Goal: Information Seeking & Learning: Learn about a topic

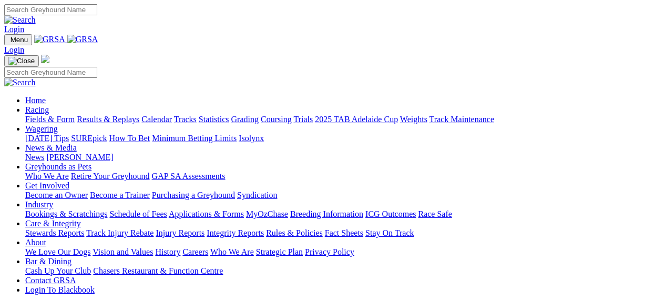
click at [50, 115] on link "Fields & Form" at bounding box center [49, 119] width 49 height 9
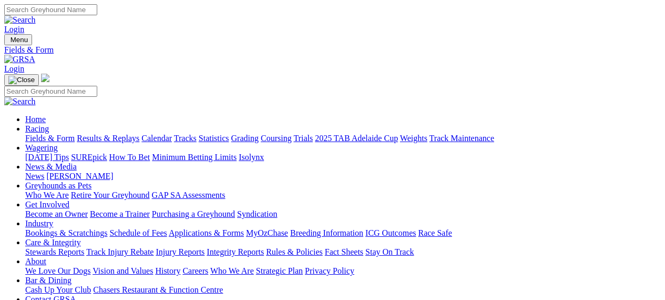
click at [61, 133] on link "Fields & Form" at bounding box center [49, 137] width 49 height 9
drag, startPoint x: 0, startPoint y: 0, endPoint x: 670, endPoint y: 294, distance: 731.2
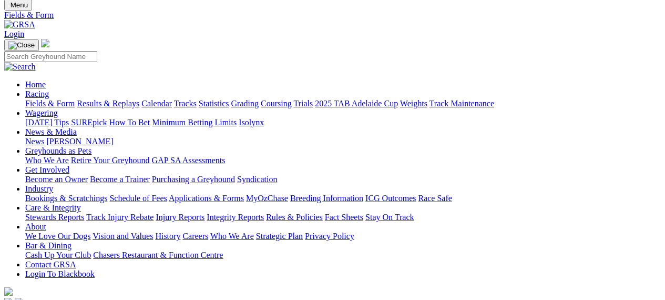
scroll to position [25, 0]
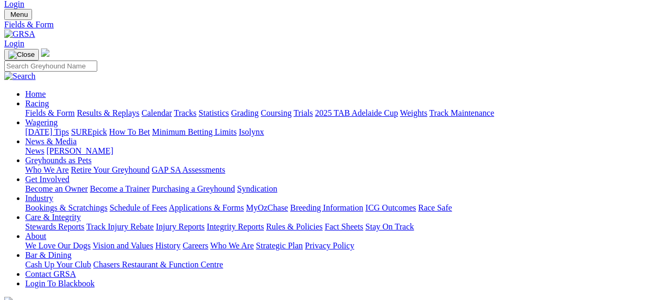
click at [27, 17] on nav "Menu Fields & Form Login Home Racing Fields & Form Results & Replays Calendar T…" at bounding box center [332, 163] width 656 height 308
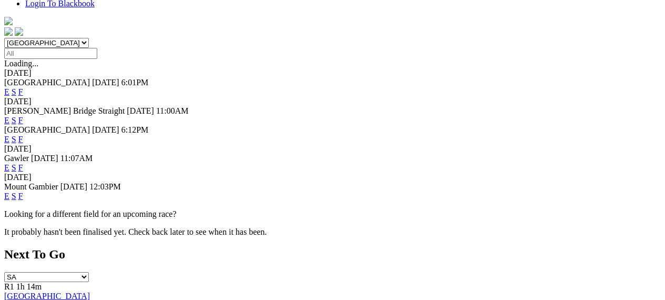
scroll to position [312, 0]
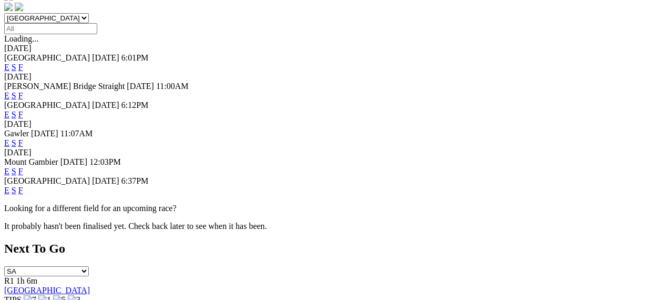
scroll to position [330, 0]
click at [9, 185] on link "E" at bounding box center [6, 189] width 5 height 9
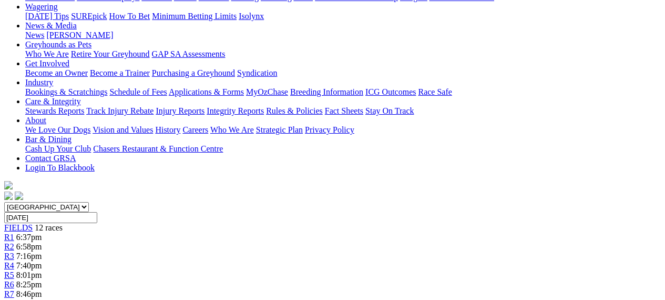
scroll to position [143, 0]
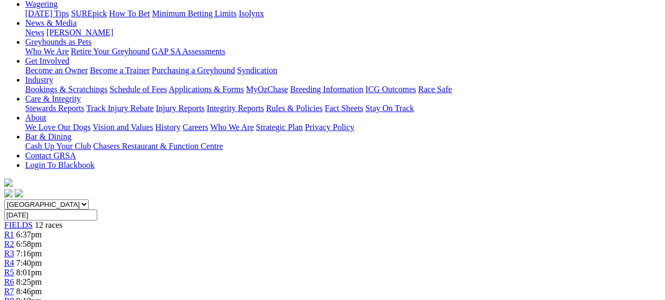
click at [157, 239] on div "R2 6:58pm" at bounding box center [332, 243] width 656 height 9
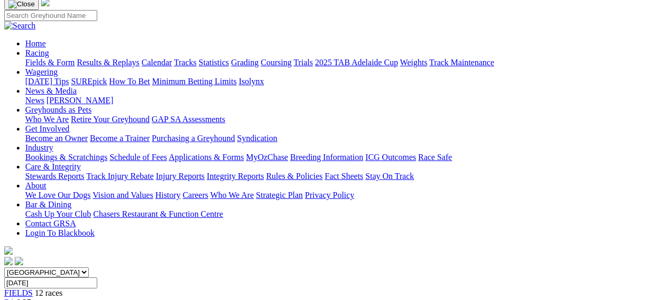
scroll to position [58, 0]
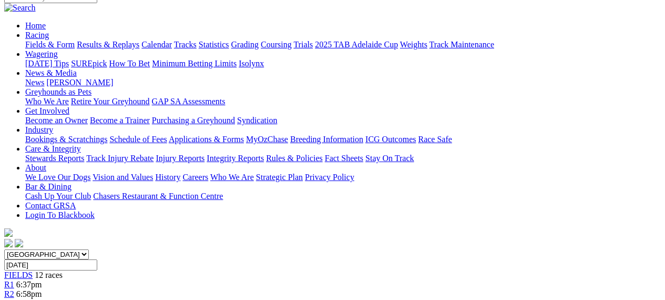
scroll to position [91, 0]
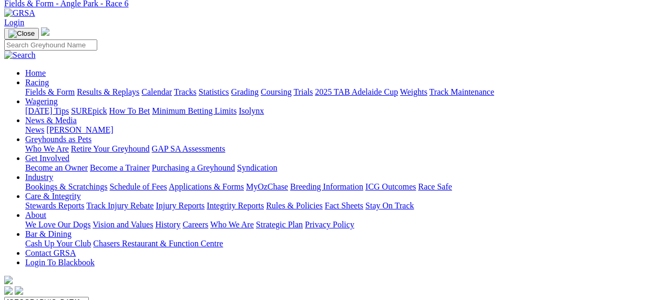
scroll to position [40, 0]
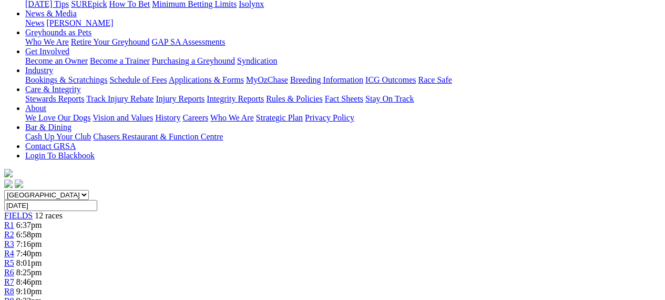
scroll to position [136, 0]
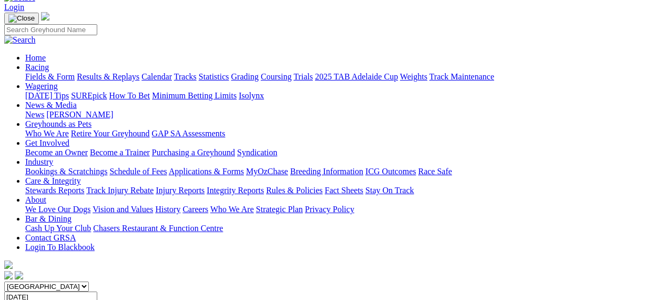
scroll to position [119, 0]
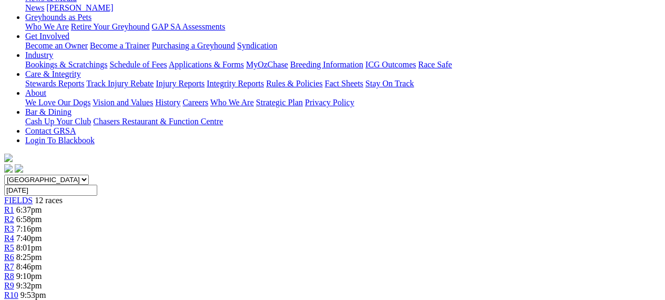
scroll to position [111, 0]
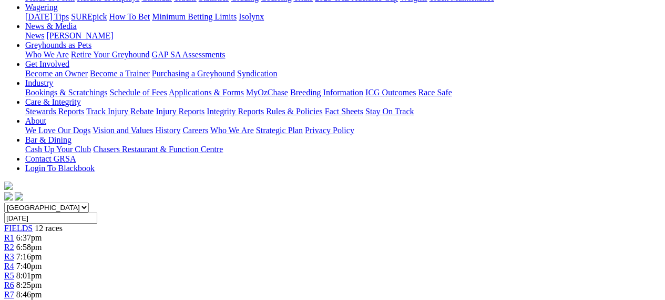
scroll to position [138, 0]
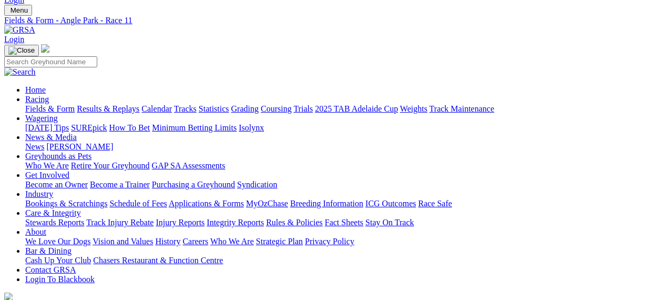
scroll to position [13, 0]
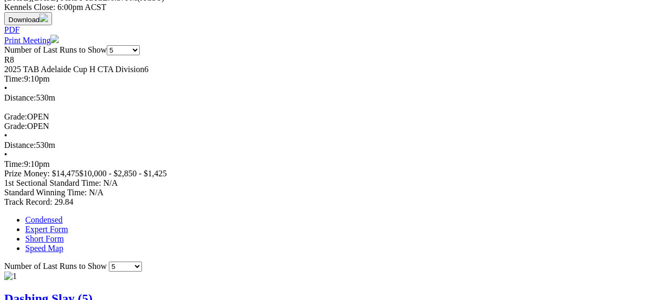
scroll to position [514, 0]
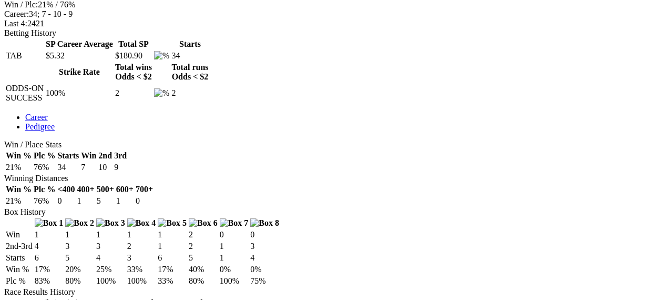
scroll to position [546, 0]
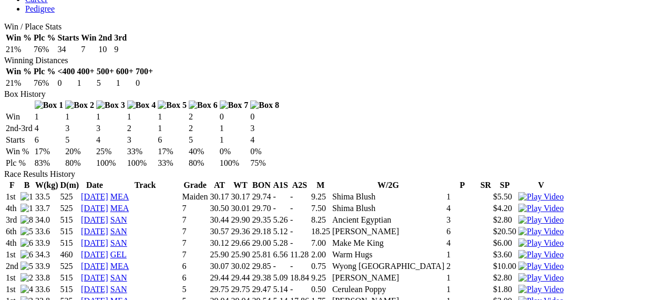
scroll to position [599, 0]
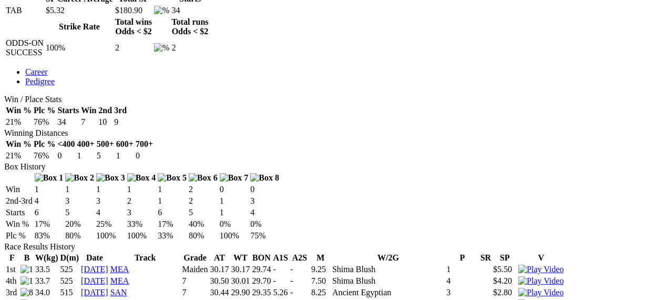
scroll to position [539, 0]
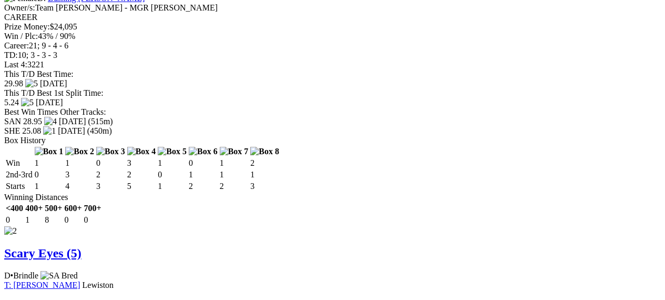
scroll to position [1128, 0]
